Goal: Task Accomplishment & Management: Complete application form

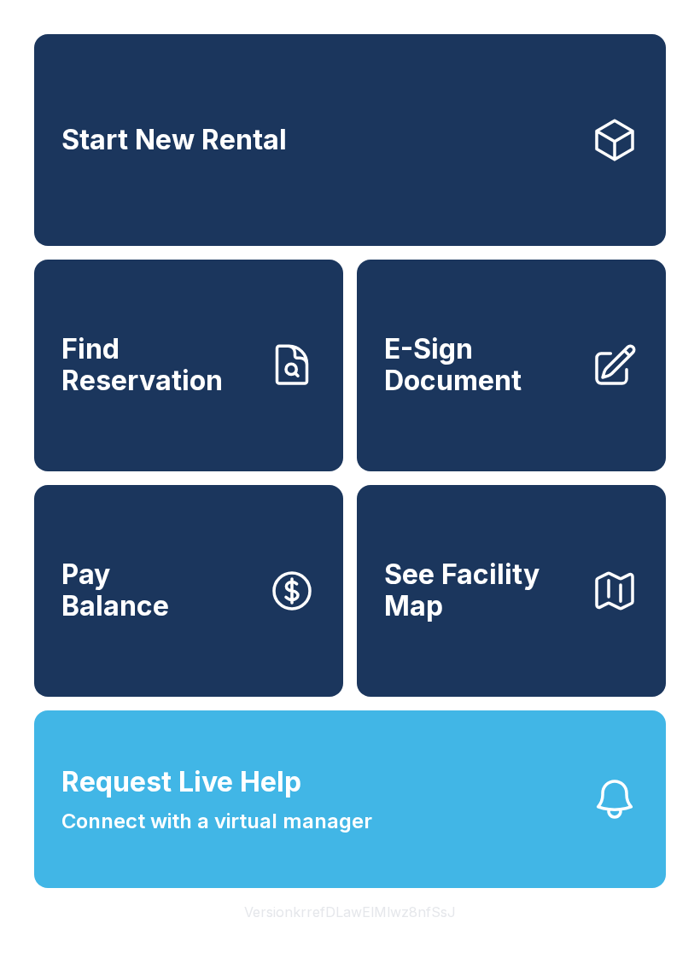
click at [547, 819] on button "Request Live Help Connect with a virtual manager" at bounding box center [350, 800] width 632 height 178
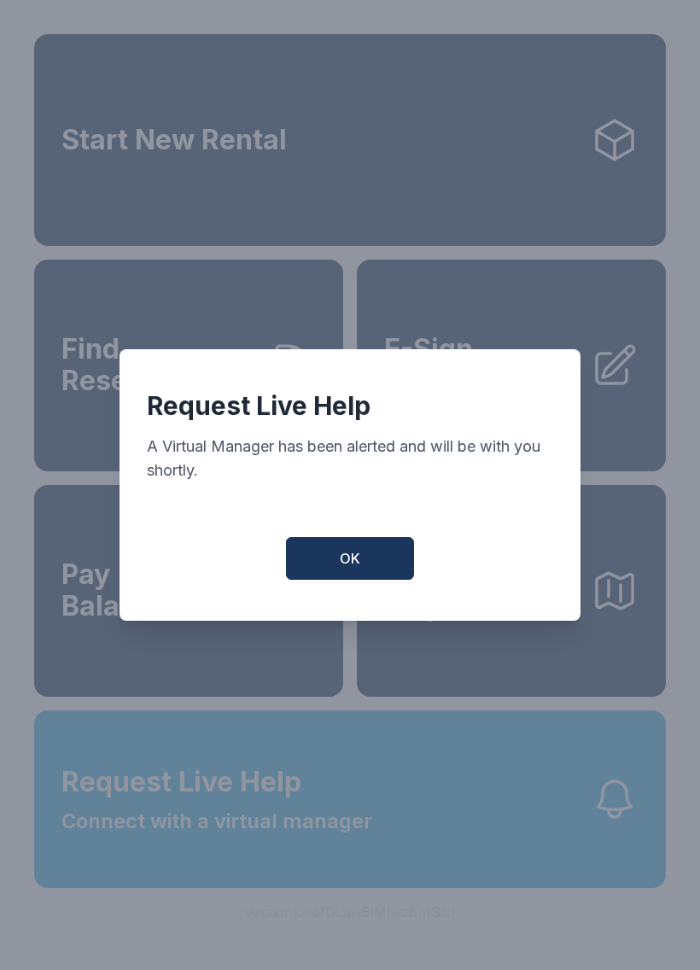
click at [383, 558] on button "OK" at bounding box center [350, 558] width 128 height 43
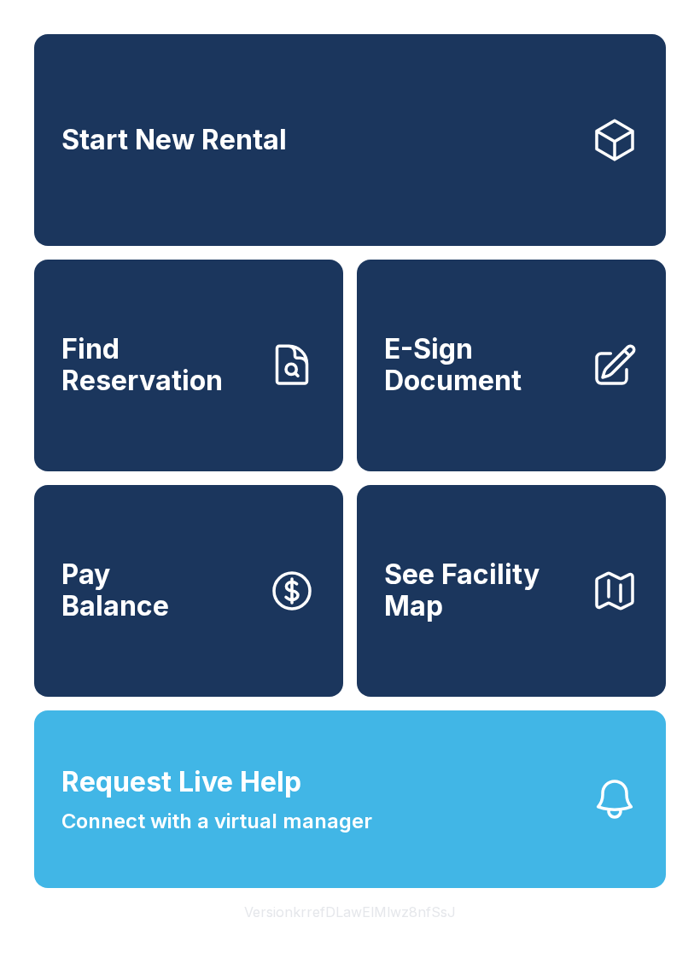
click at [547, 822] on button "Request Live Help Connect with a virtual manager" at bounding box center [350, 800] width 632 height 178
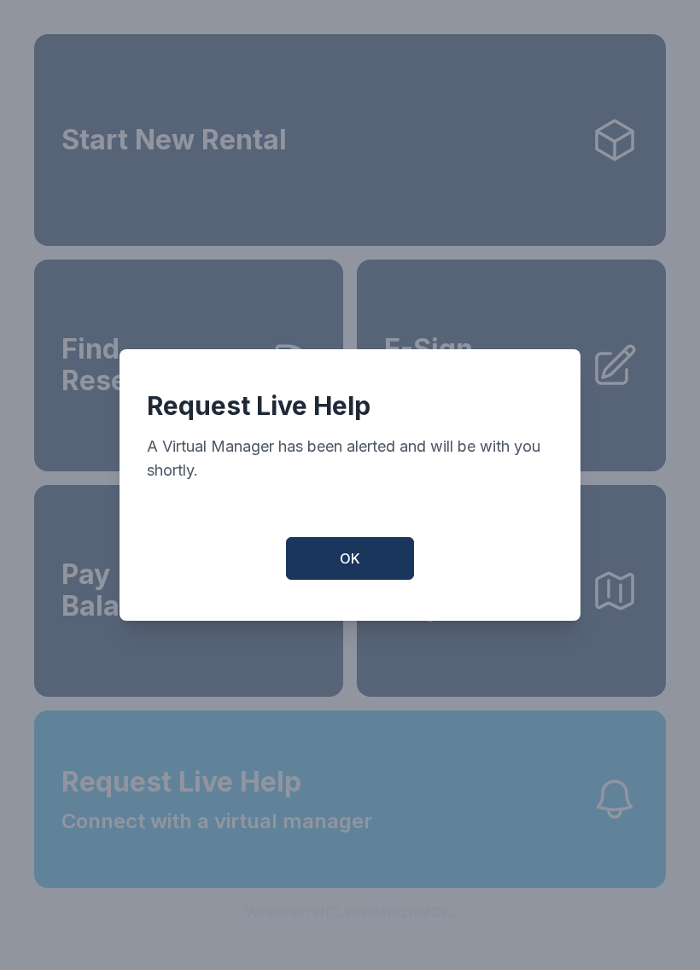
click at [366, 563] on button "OK" at bounding box center [350, 558] width 128 height 43
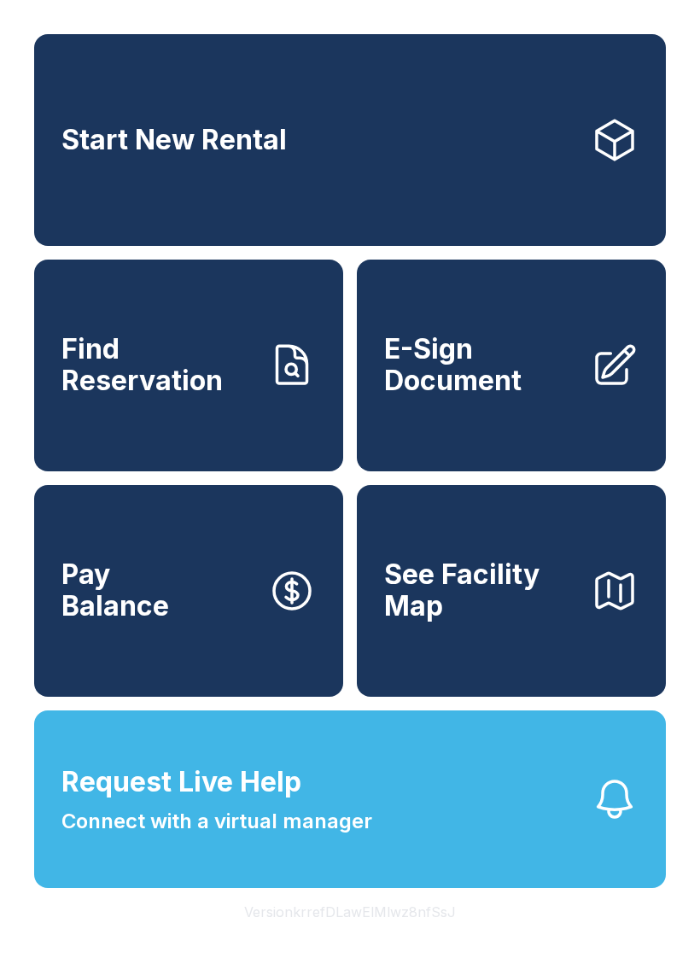
click at [527, 147] on link "Start New Rental" at bounding box center [350, 140] width 632 height 212
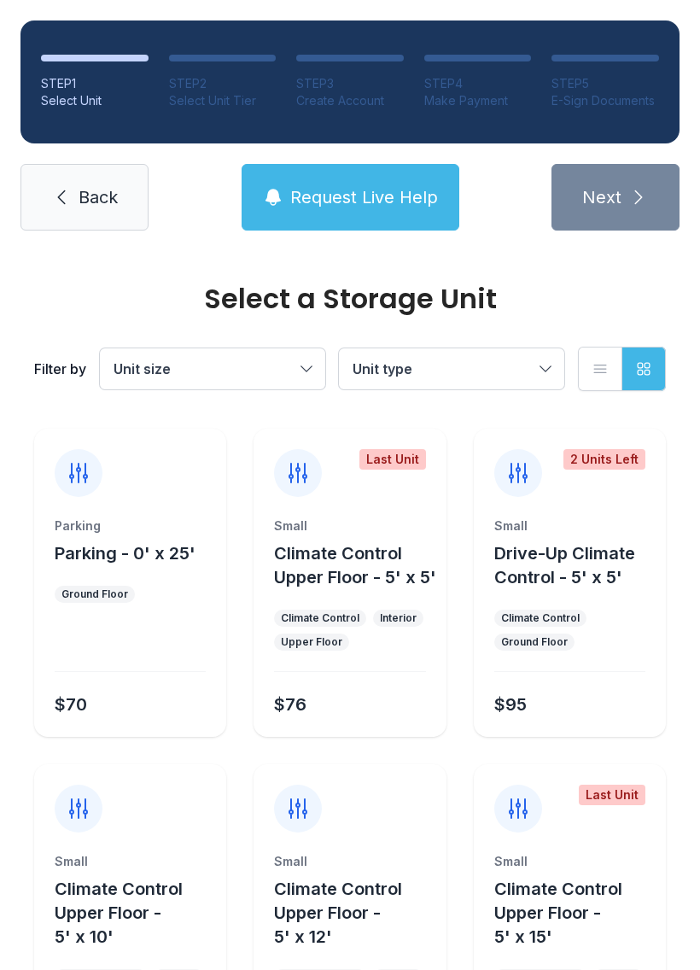
click at [111, 192] on span "Back" at bounding box center [98, 197] width 39 height 24
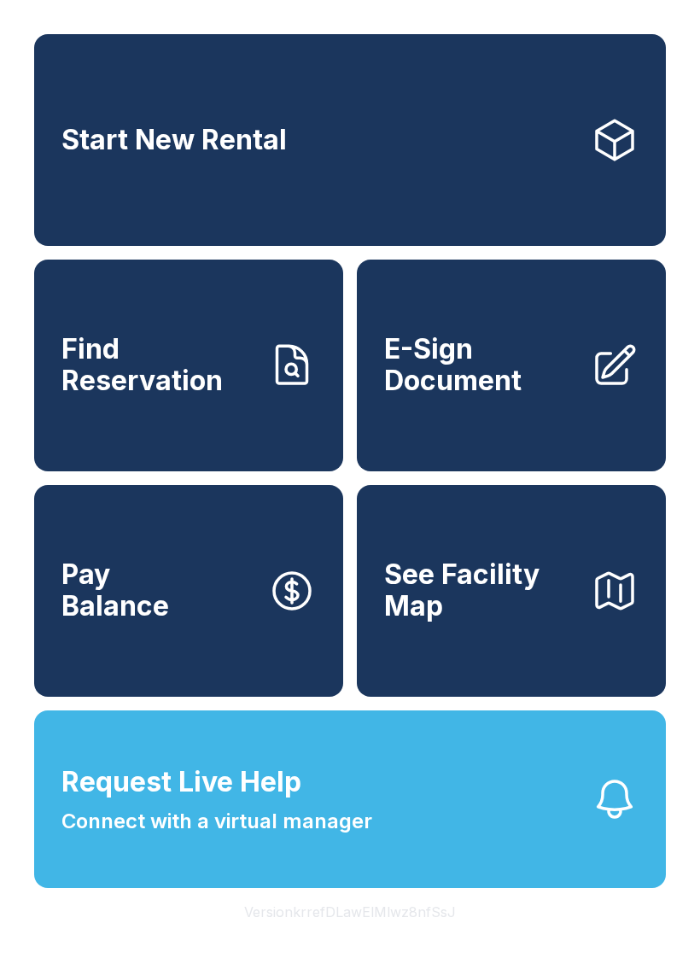
click at [252, 837] on span "Request Live Help Connect with a virtual manager" at bounding box center [216, 799] width 311 height 75
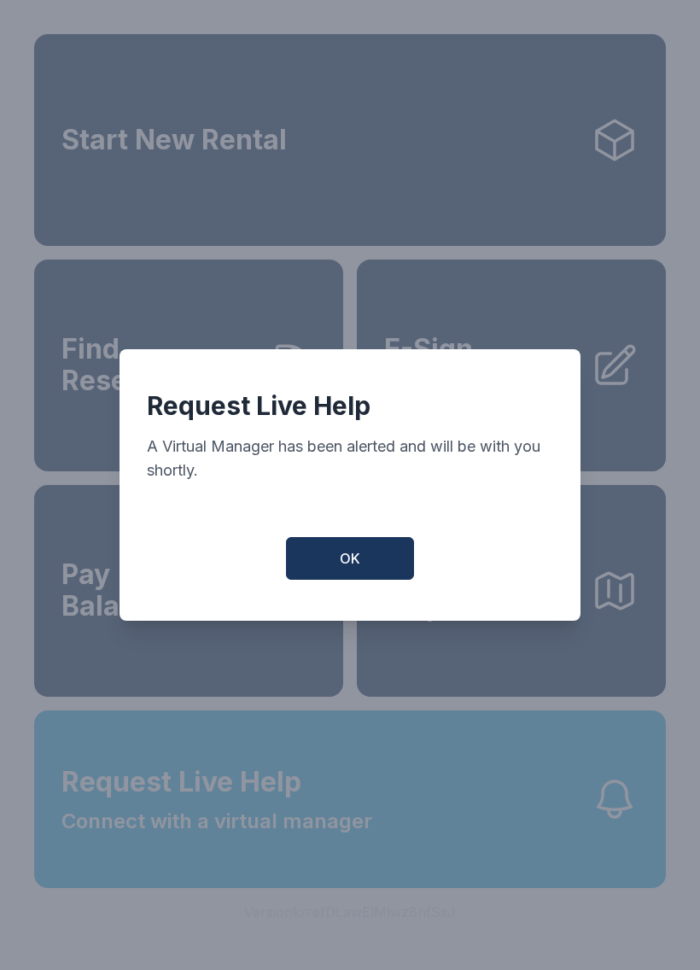
click at [368, 564] on button "OK" at bounding box center [350, 558] width 128 height 43
